Goal: Navigation & Orientation: Find specific page/section

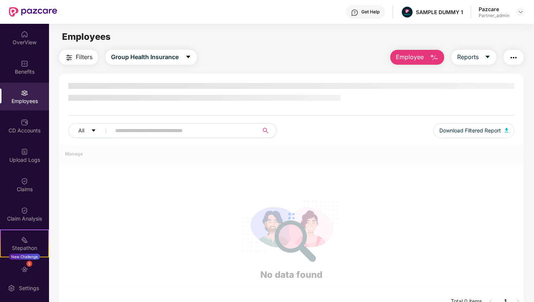
scroll to position [1, 0]
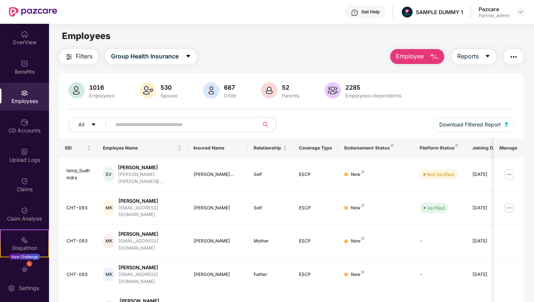
click at [524, 16] on div at bounding box center [520, 11] width 9 height 9
click at [19, 243] on div "Stepathon New Challenge" at bounding box center [24, 243] width 49 height 28
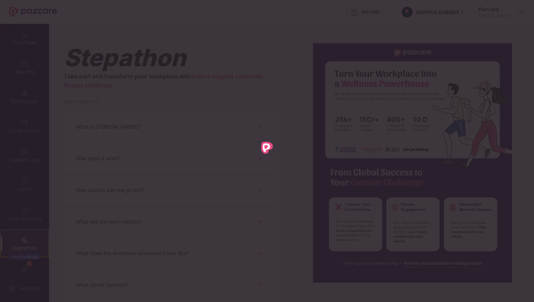
scroll to position [0, 0]
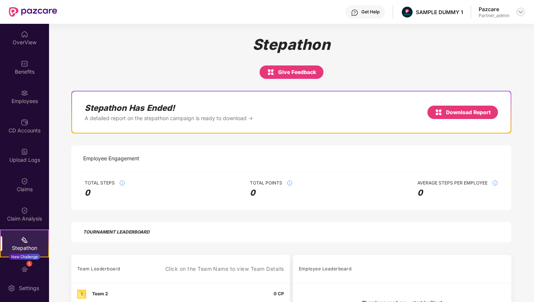
click at [522, 11] on img at bounding box center [521, 12] width 6 height 6
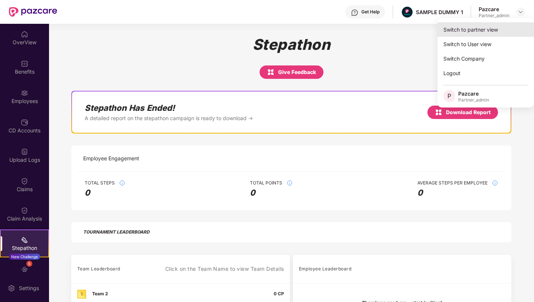
click at [481, 29] on div "Switch to partner view" at bounding box center [486, 29] width 97 height 14
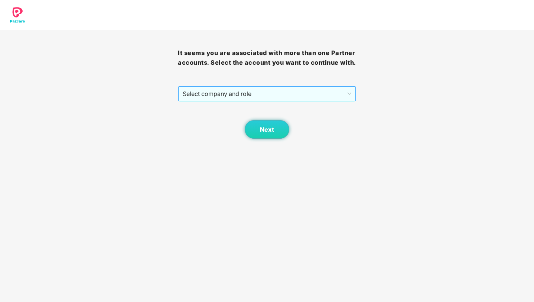
click at [270, 101] on span "Select company and role" at bounding box center [267, 94] width 168 height 14
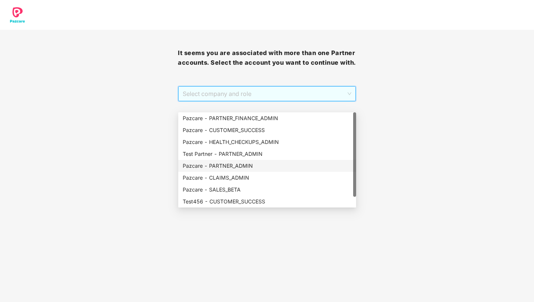
click at [218, 167] on div "Pazcare - PARTNER_ADMIN" at bounding box center [267, 166] width 169 height 8
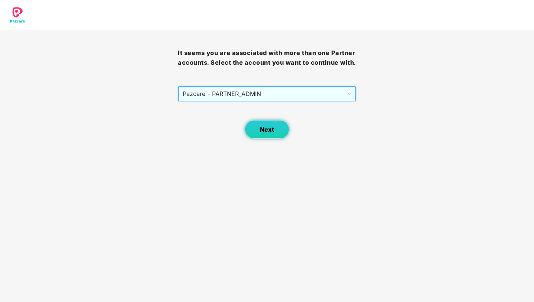
click at [256, 137] on button "Next" at bounding box center [267, 129] width 45 height 19
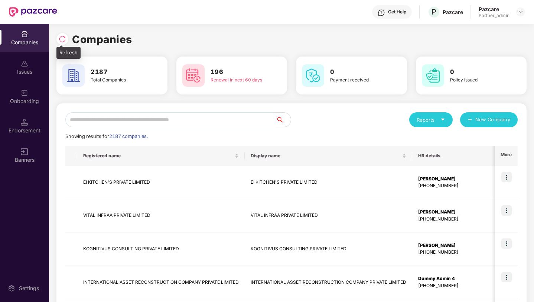
click at [59, 34] on div at bounding box center [62, 39] width 12 height 12
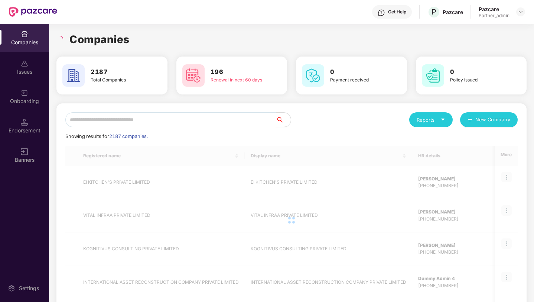
click at [169, 116] on input "text" at bounding box center [170, 119] width 211 height 15
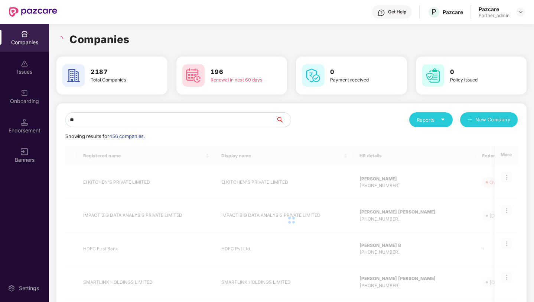
type input "*"
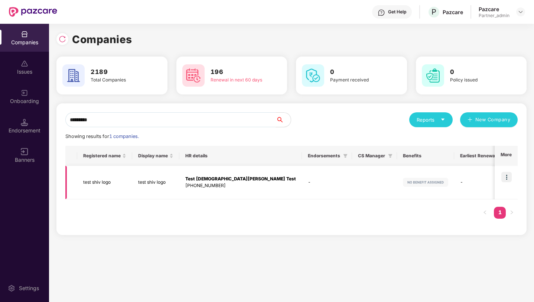
type input "*********"
click at [512, 184] on td at bounding box center [506, 182] width 23 height 33
click at [507, 178] on img at bounding box center [506, 177] width 10 height 10
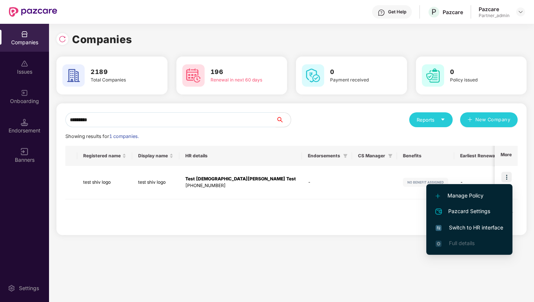
click at [465, 223] on li "Switch to HR interface" at bounding box center [469, 228] width 86 height 16
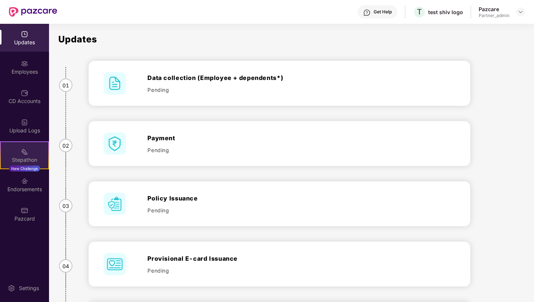
click at [23, 161] on div "Stepathon" at bounding box center [25, 159] width 48 height 7
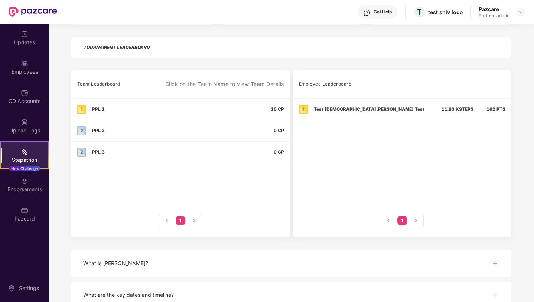
scroll to position [151, 0]
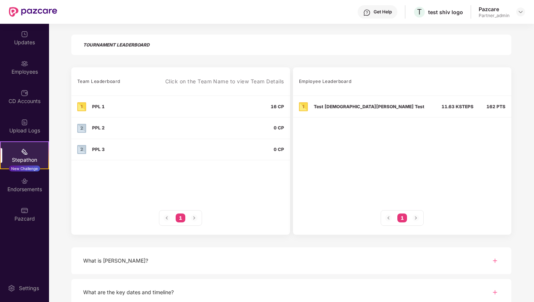
click at [334, 111] on td "Test [DEMOGRAPHIC_DATA][PERSON_NAME] Test" at bounding box center [364, 107] width 142 height 22
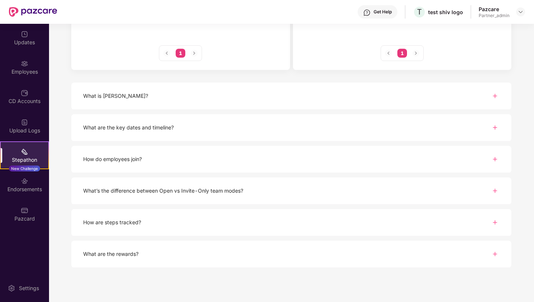
click at [280, 98] on div "What is [PERSON_NAME]?" at bounding box center [291, 95] width 440 height 27
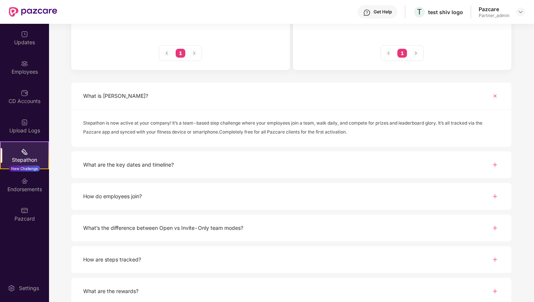
click at [280, 98] on div "What is [PERSON_NAME]?" at bounding box center [291, 95] width 440 height 27
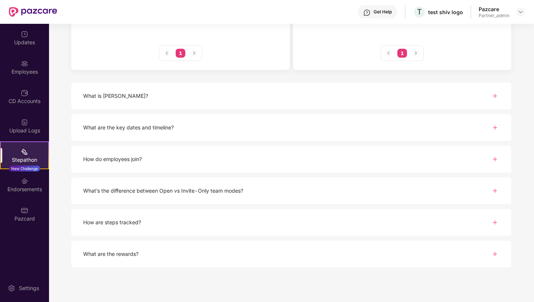
scroll to position [0, 0]
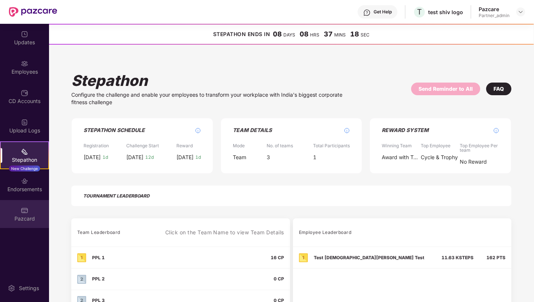
click at [18, 211] on div "Pazcard" at bounding box center [24, 214] width 49 height 28
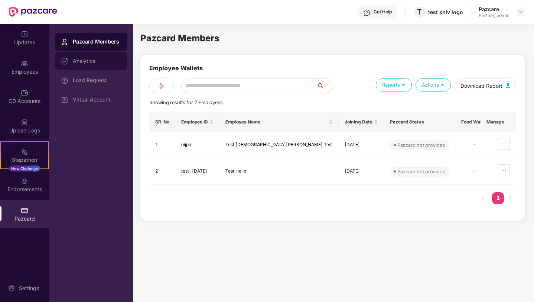
click at [90, 63] on div "Analytics" at bounding box center [97, 61] width 48 height 6
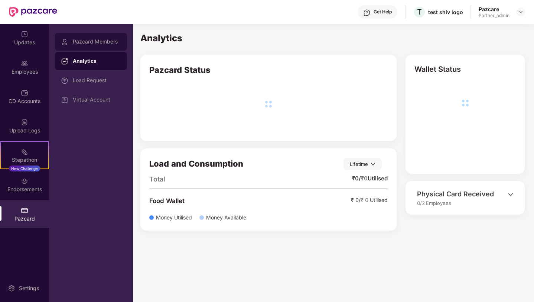
click at [84, 45] on div "Pazcard Members" at bounding box center [91, 42] width 72 height 18
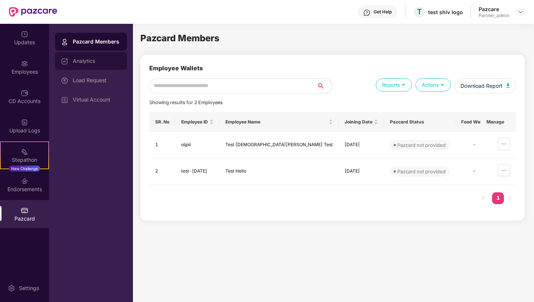
click at [81, 61] on div "Analytics" at bounding box center [97, 61] width 48 height 6
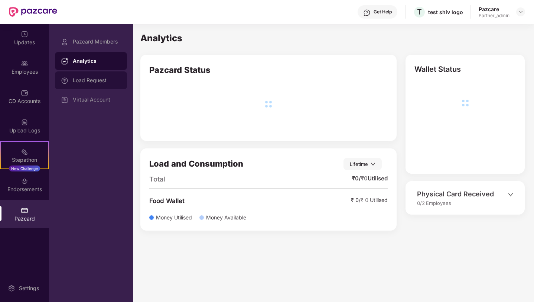
click at [86, 79] on div "Load Request" at bounding box center [97, 80] width 48 height 6
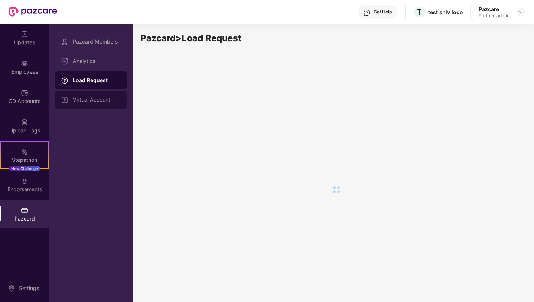
click at [94, 102] on div "Virtual Account" at bounding box center [97, 100] width 48 height 6
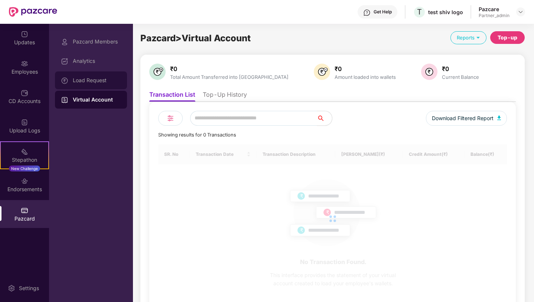
click at [89, 79] on div "Load Request" at bounding box center [97, 80] width 48 height 6
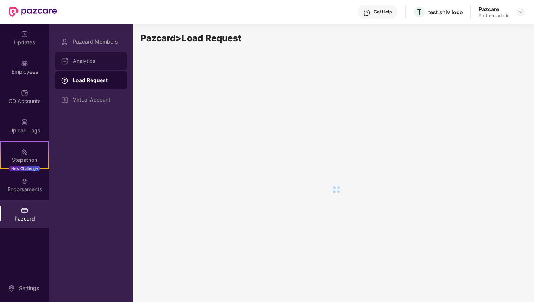
click at [84, 59] on div "Analytics" at bounding box center [97, 61] width 48 height 6
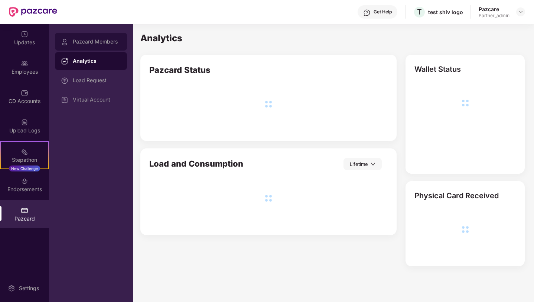
click at [82, 39] on div "Pazcard Members" at bounding box center [97, 42] width 48 height 6
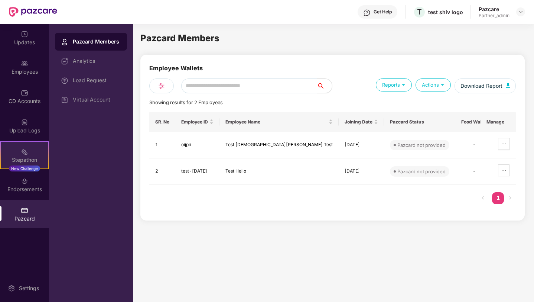
click at [23, 152] on img at bounding box center [24, 151] width 7 height 7
